Goal: Task Accomplishment & Management: Manage account settings

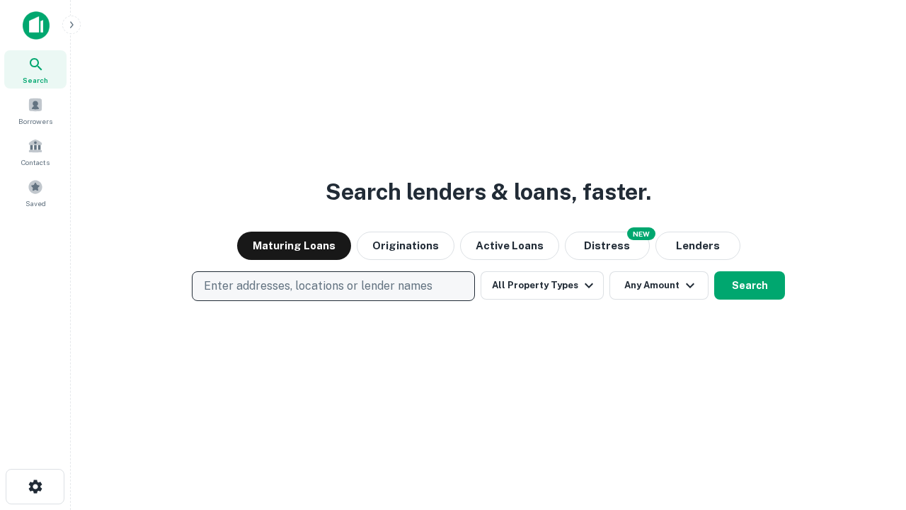
click at [333, 286] on p "Enter addresses, locations or lender names" at bounding box center [318, 285] width 229 height 17
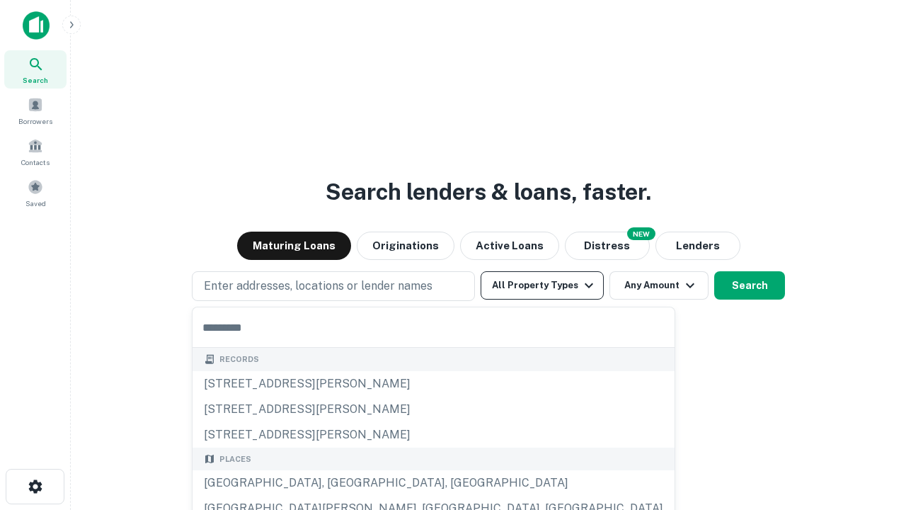
click at [542, 285] on button "All Property Types" at bounding box center [542, 285] width 123 height 28
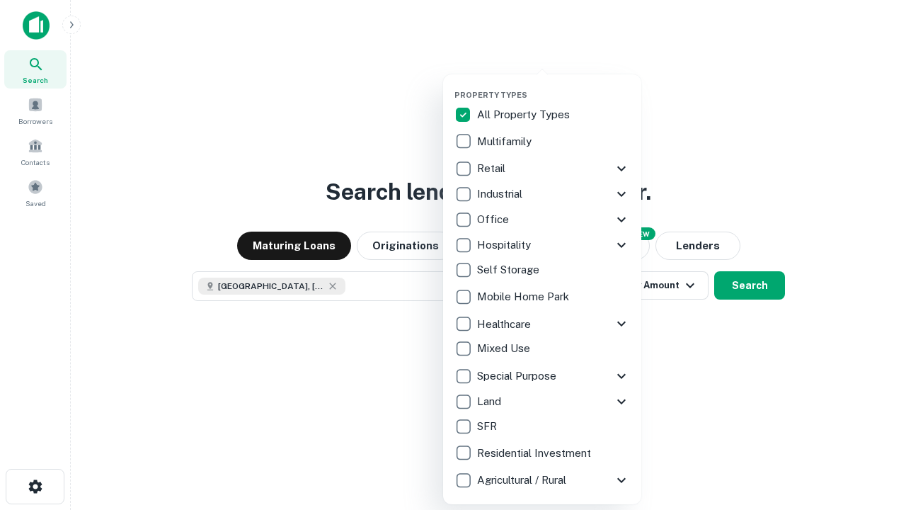
click at [553, 86] on button "button" at bounding box center [553, 86] width 198 height 1
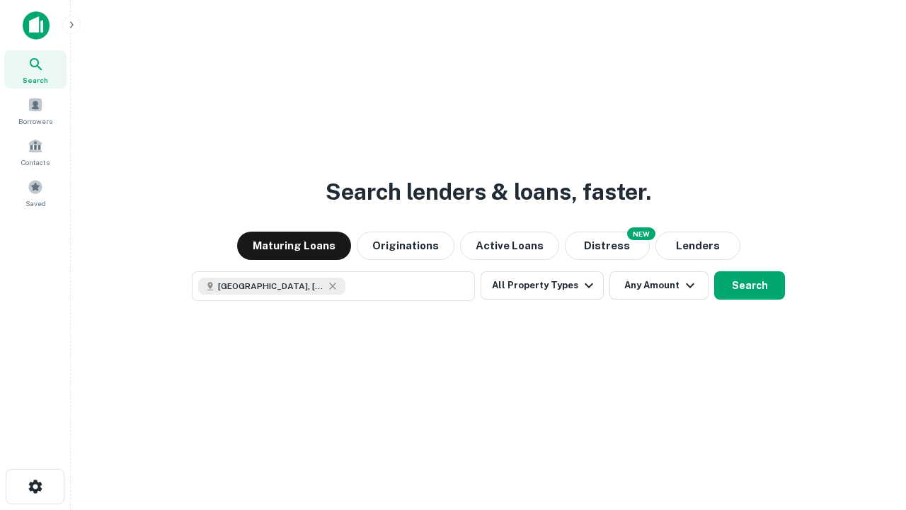
scroll to position [23, 0]
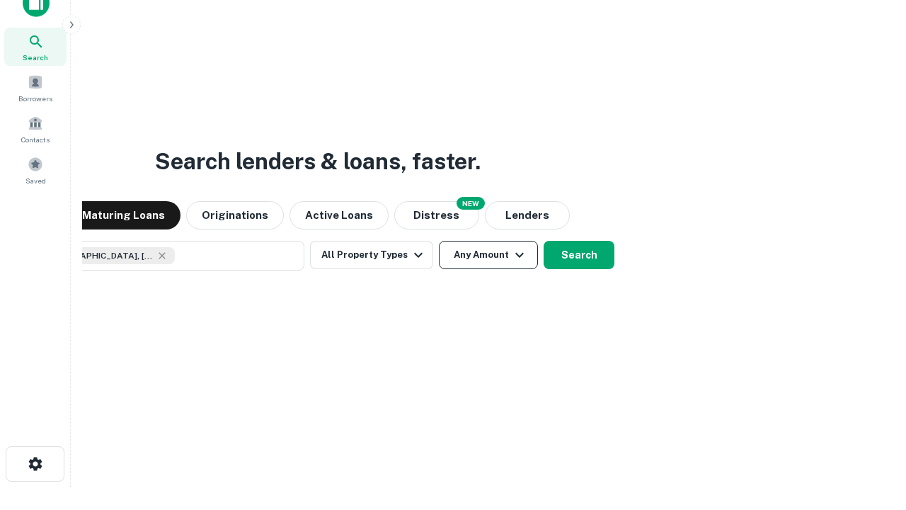
click at [439, 241] on button "Any Amount" at bounding box center [488, 255] width 99 height 28
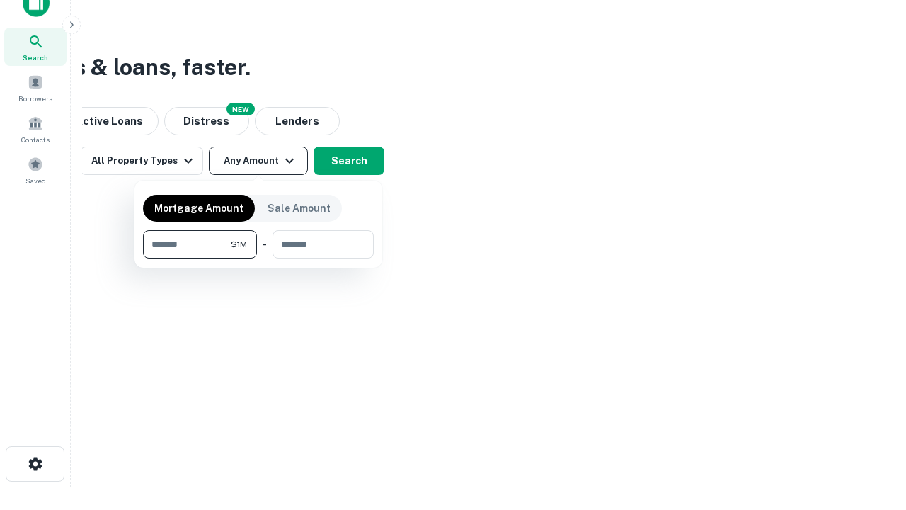
type input "*******"
click at [258, 258] on button "button" at bounding box center [258, 258] width 231 height 1
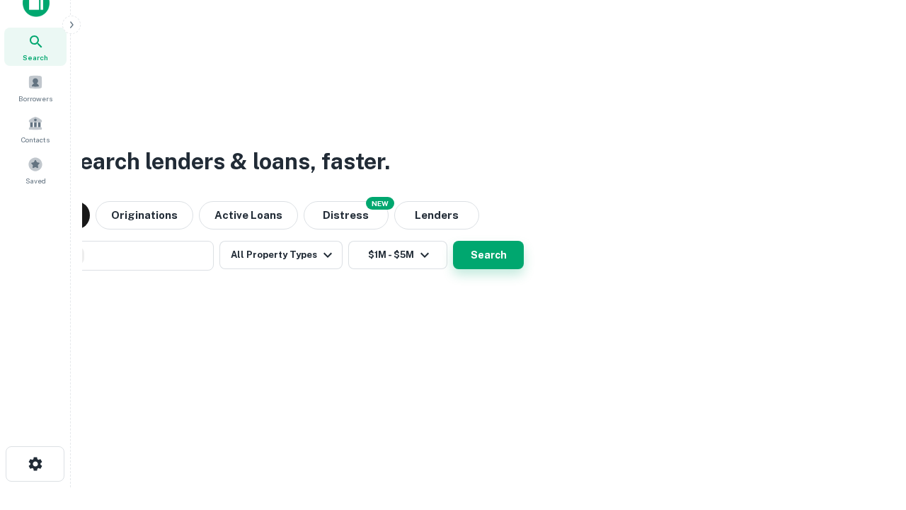
click at [453, 241] on button "Search" at bounding box center [488, 255] width 71 height 28
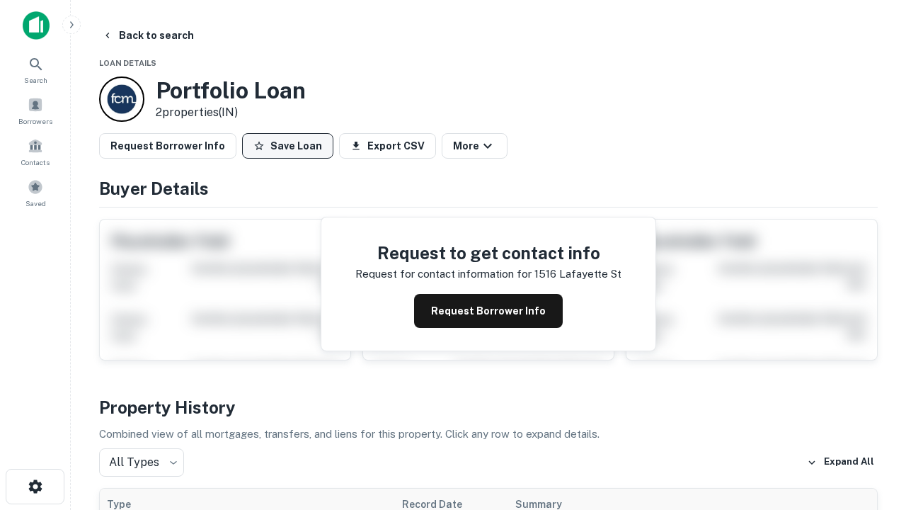
click at [287, 146] on button "Save Loan" at bounding box center [287, 145] width 91 height 25
click at [291, 146] on button "Loan Saved" at bounding box center [291, 145] width 98 height 25
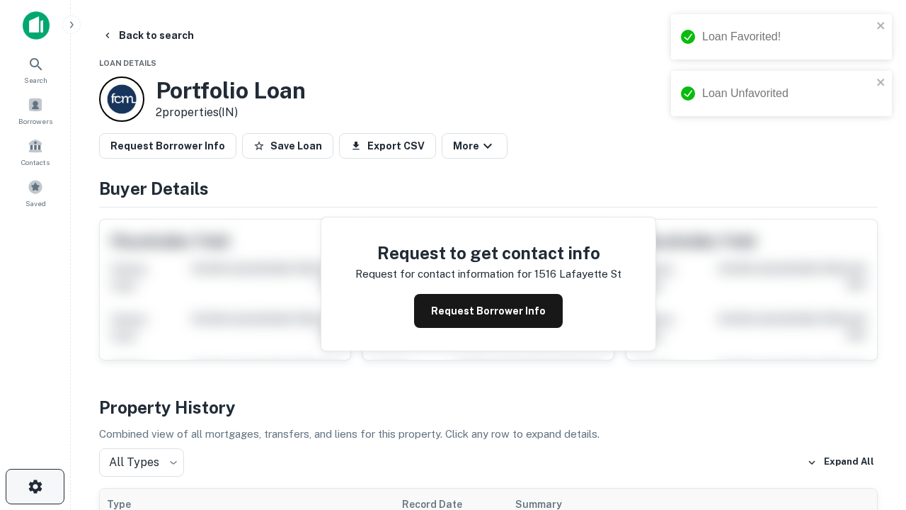
click at [35, 486] on icon "button" at bounding box center [35, 486] width 17 height 17
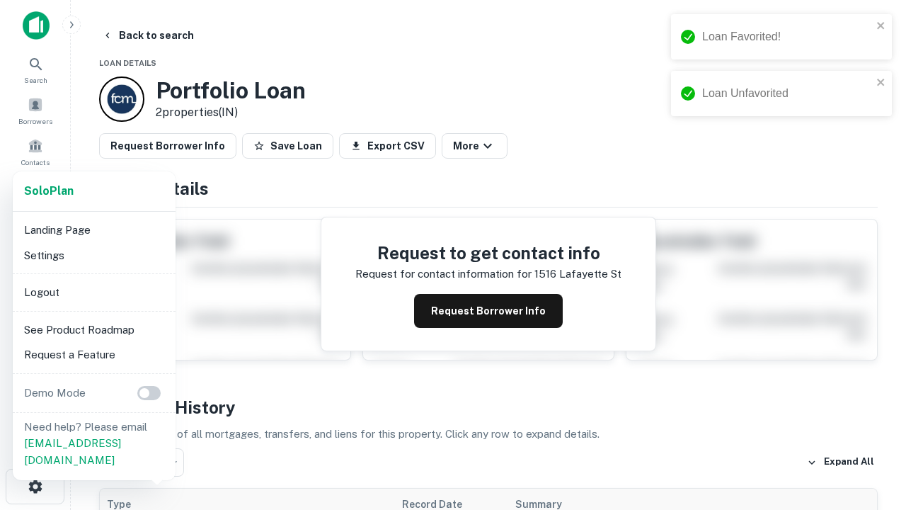
click at [93, 292] on li "Logout" at bounding box center [93, 292] width 151 height 25
